Goal: Task Accomplishment & Management: Manage account settings

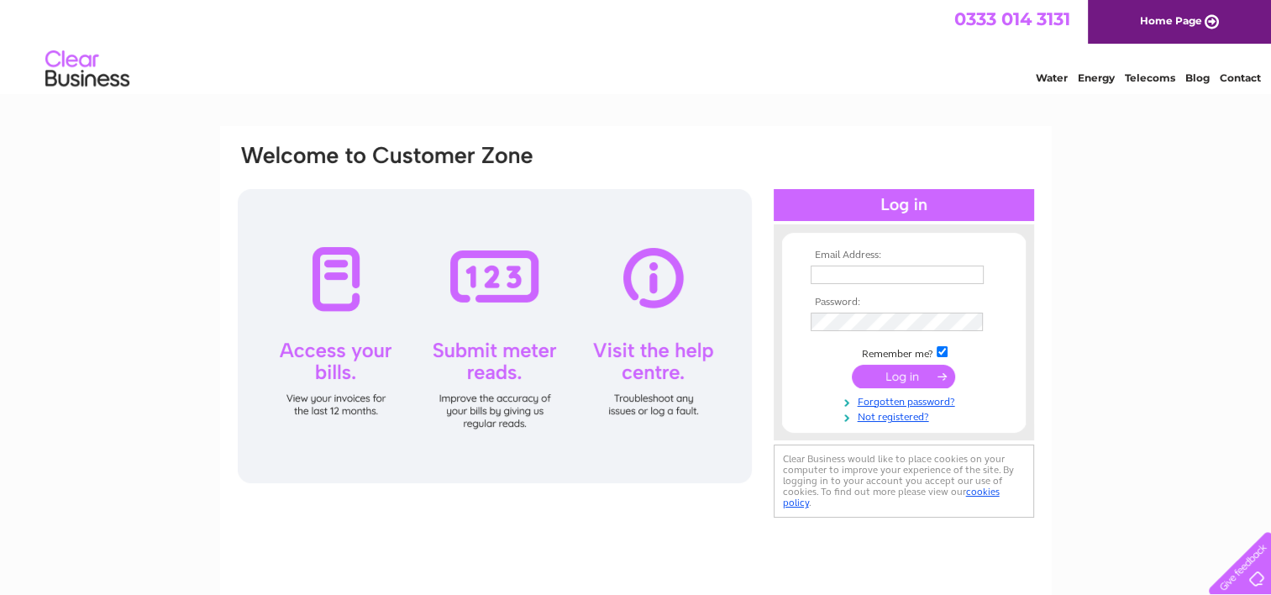
click at [886, 265] on input "text" at bounding box center [896, 274] width 173 height 18
type input "knapton@f2s.com"
click at [892, 373] on input "submit" at bounding box center [902, 377] width 103 height 24
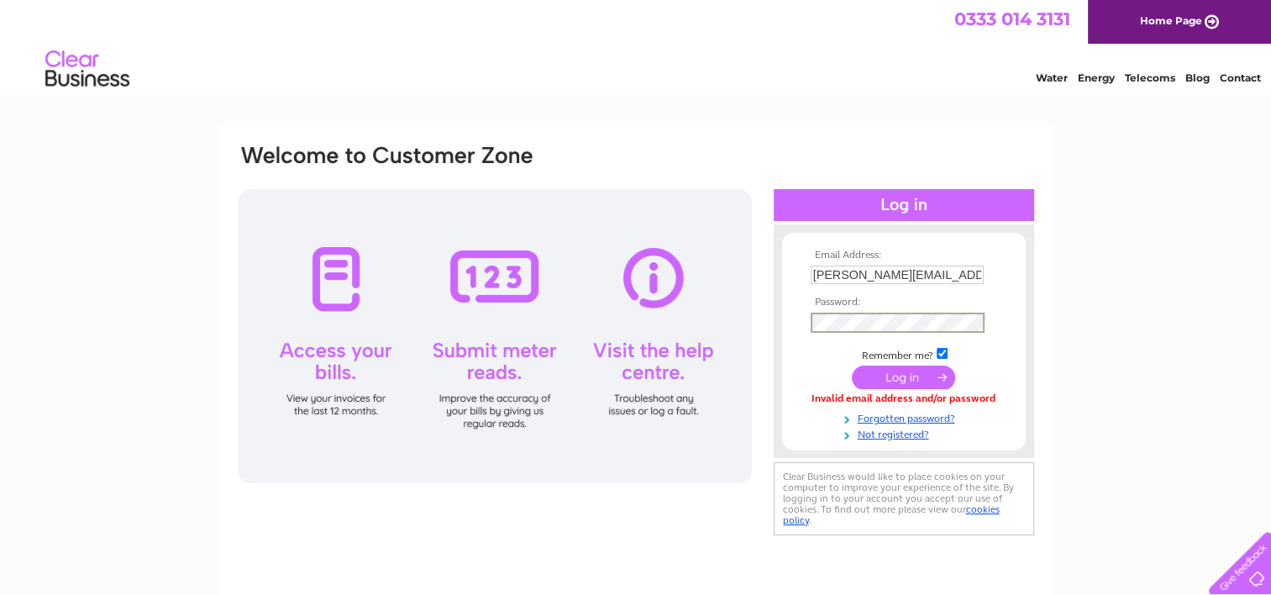
click at [893, 373] on input "submit" at bounding box center [902, 377] width 103 height 24
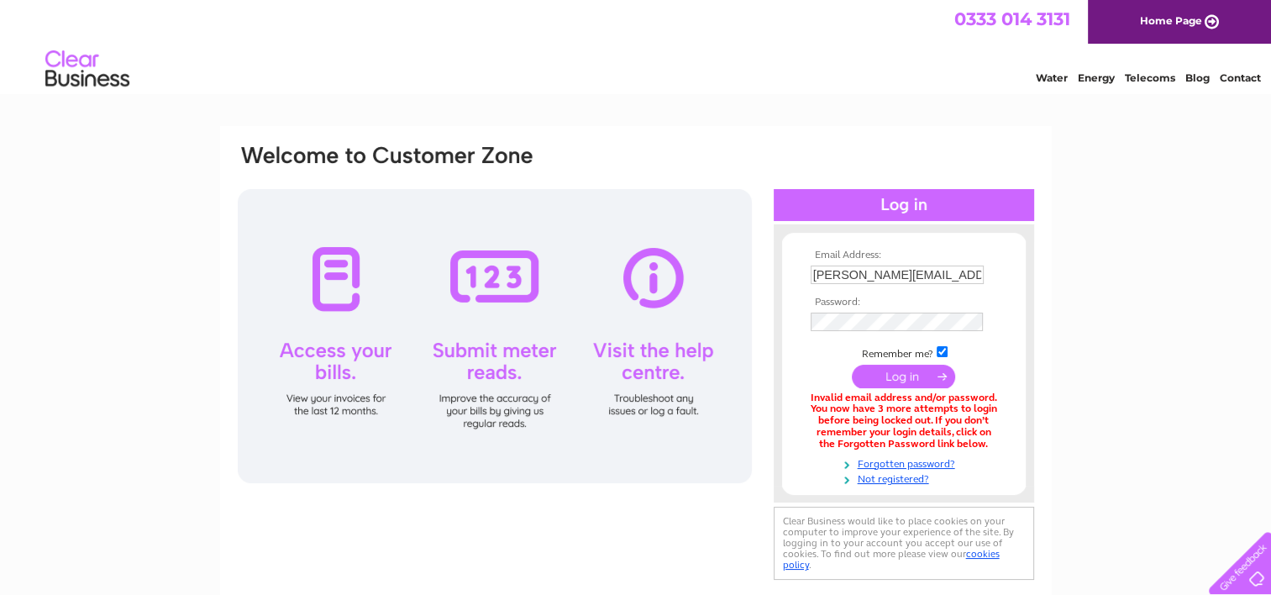
click at [914, 372] on input "submit" at bounding box center [902, 376] width 103 height 24
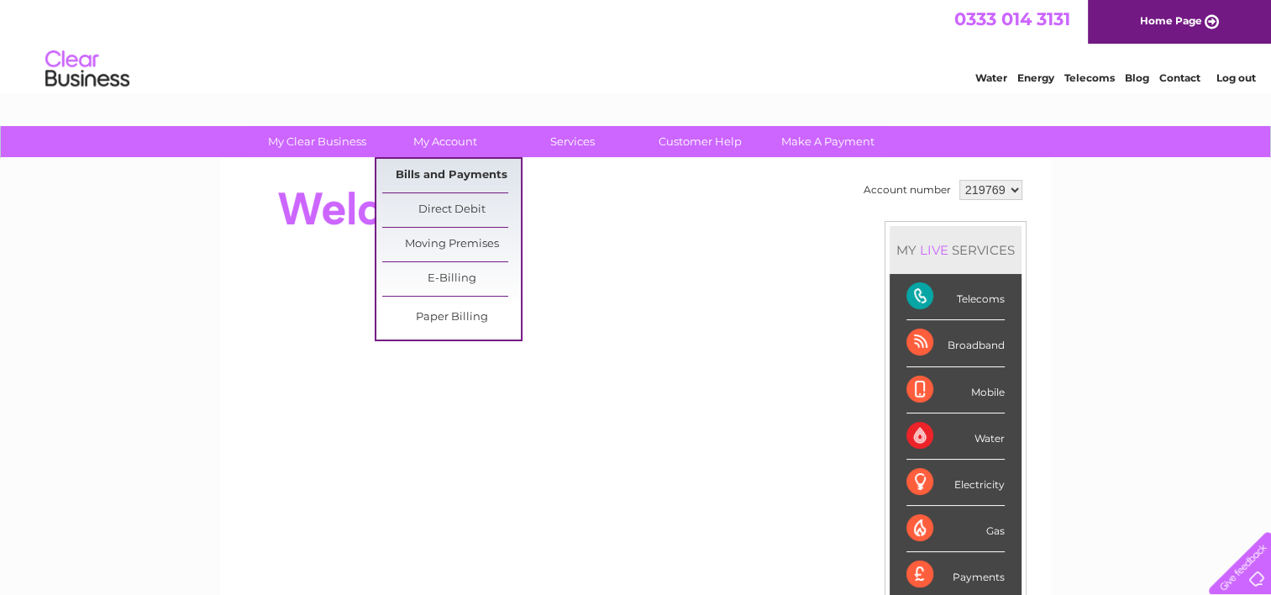
click at [446, 170] on link "Bills and Payments" at bounding box center [451, 176] width 139 height 34
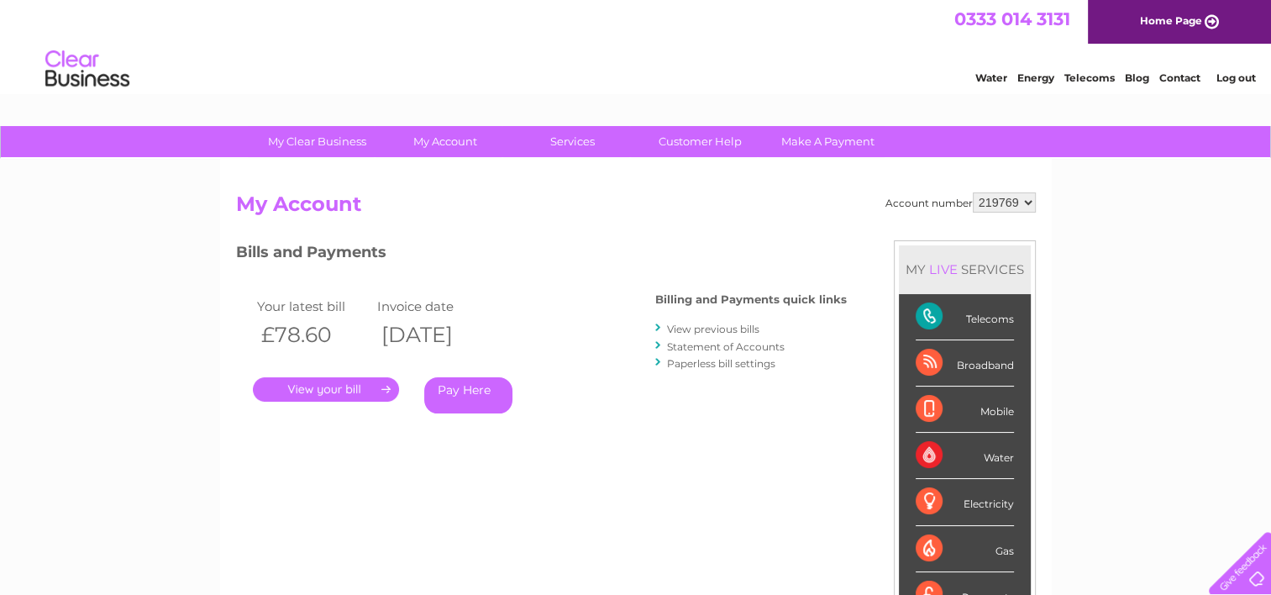
click at [343, 390] on link "." at bounding box center [326, 389] width 146 height 24
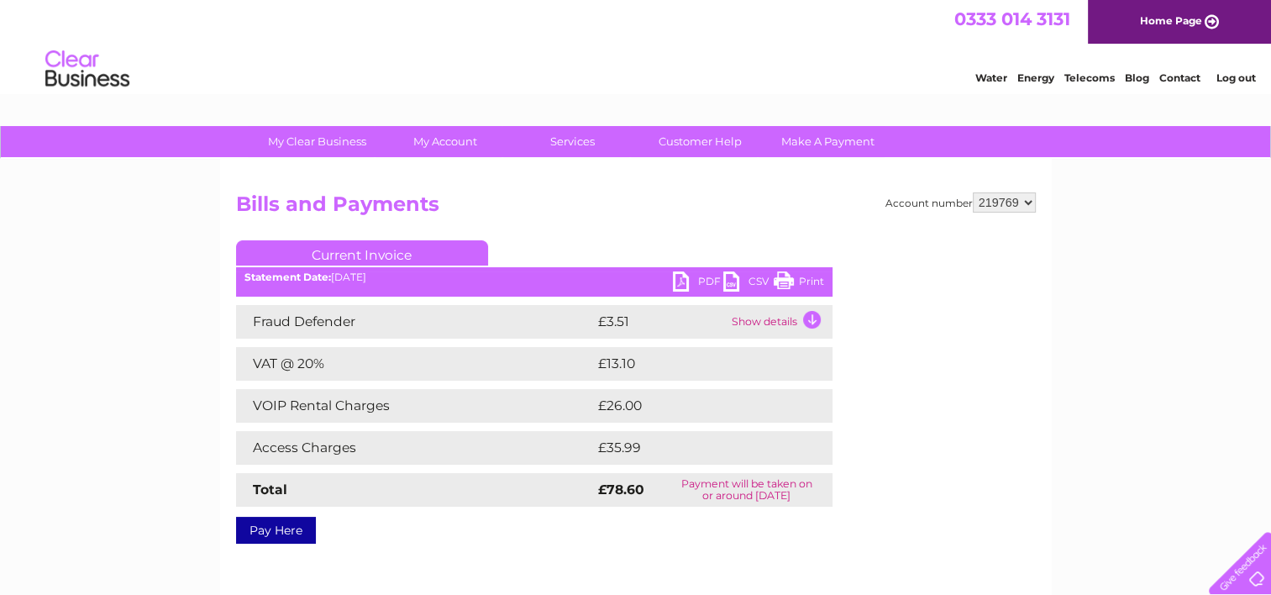
click at [679, 275] on link "PDF" at bounding box center [698, 283] width 50 height 24
click at [1030, 200] on select "219769 219772" at bounding box center [1003, 202] width 63 height 20
select select "219772"
click at [972, 192] on select "219769 219772" at bounding box center [1003, 202] width 63 height 20
click at [685, 278] on link "PDF" at bounding box center [698, 283] width 50 height 24
